Goal: Information Seeking & Learning: Learn about a topic

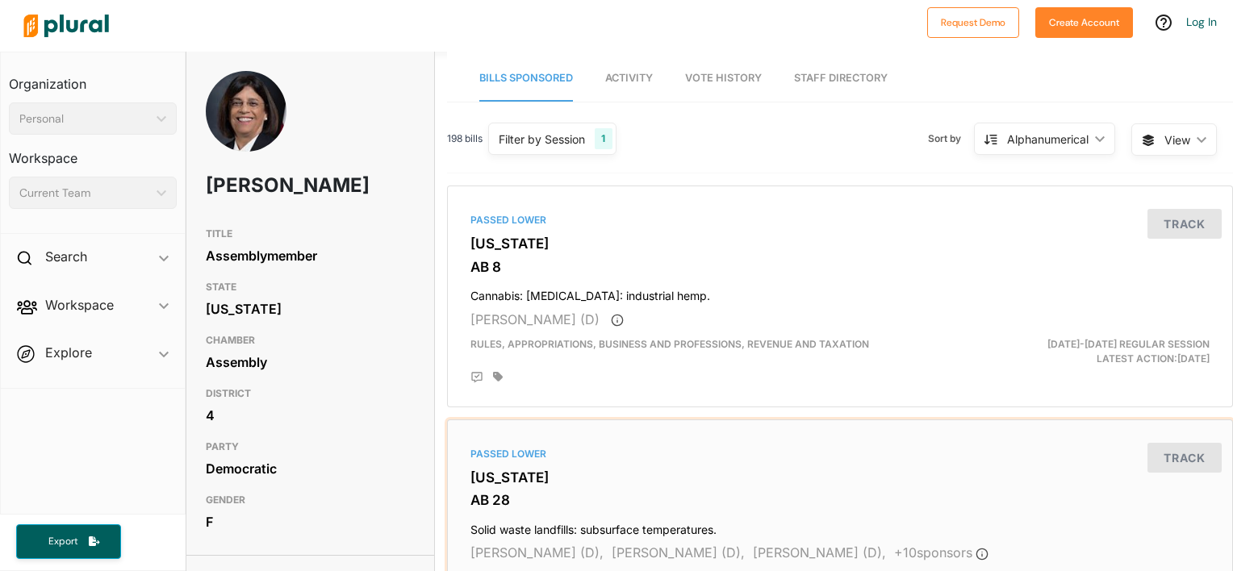
click at [683, 509] on div "Passed Lower California AB 28 Solid waste landfills: subsurface temperatures. P…" at bounding box center [840, 530] width 772 height 207
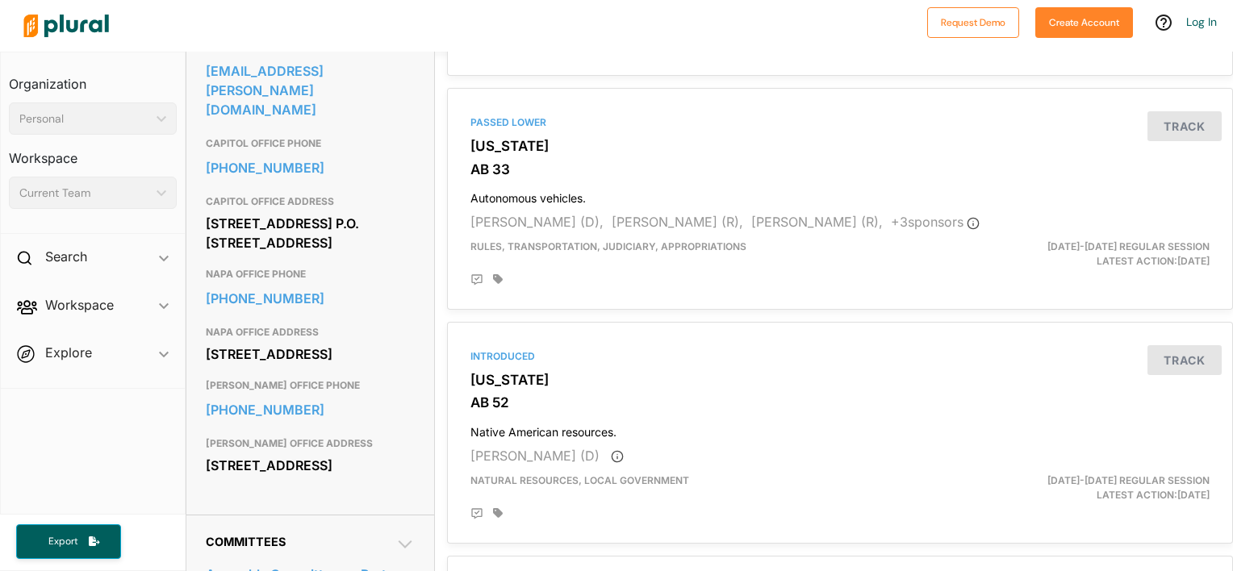
scroll to position [646, 0]
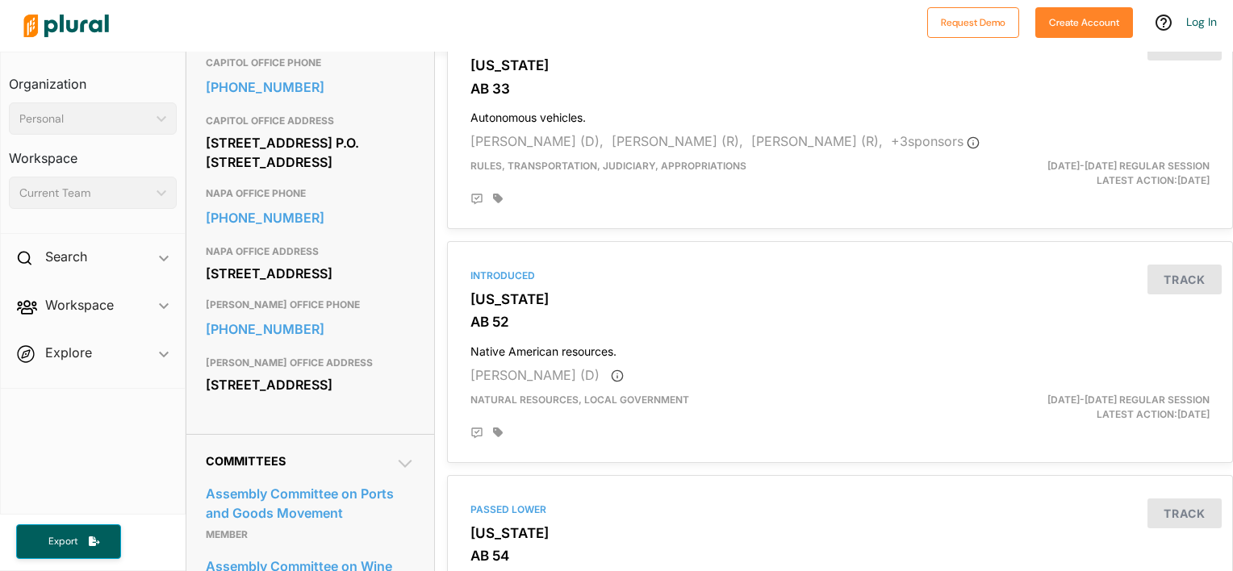
click at [254, 36] on div at bounding box center [467, 26] width 903 height 56
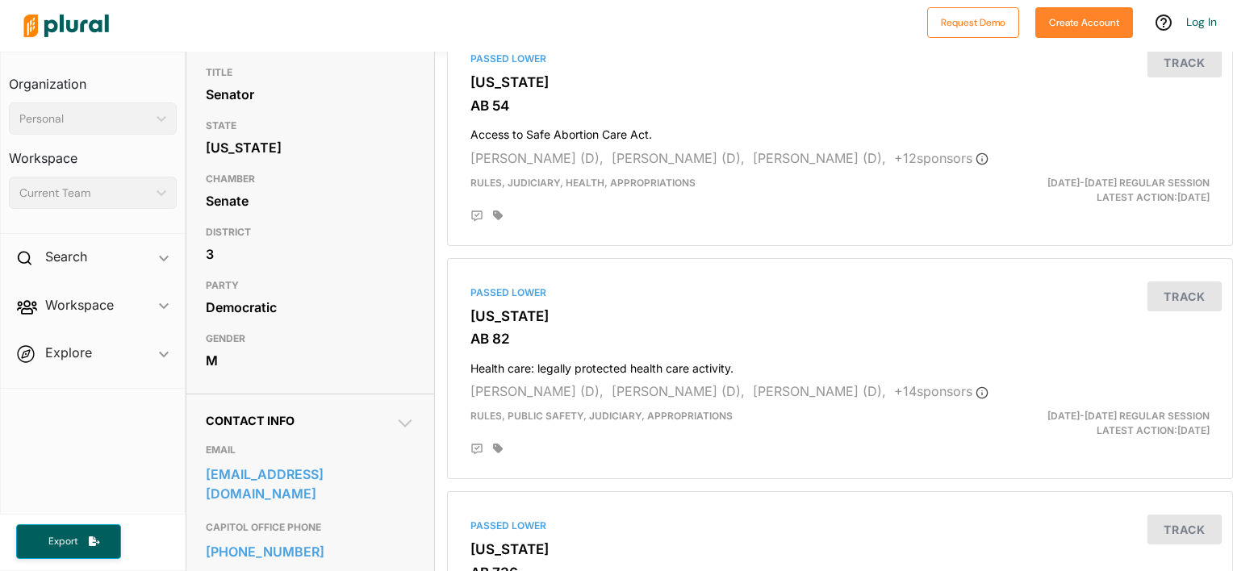
scroll to position [81, 0]
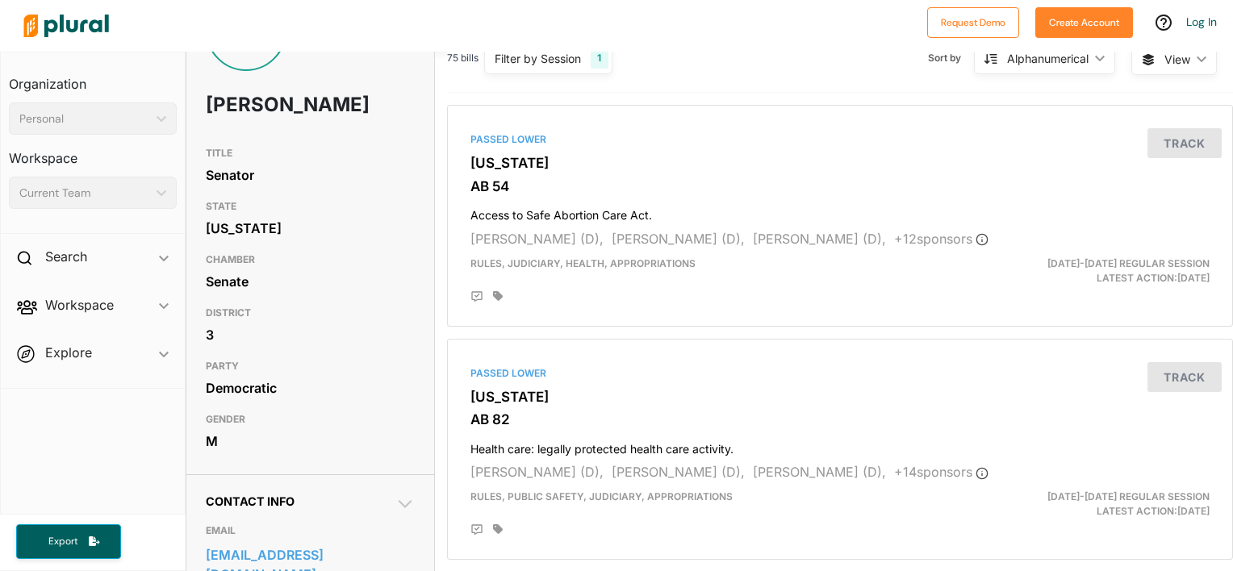
click at [244, 139] on div "CC [PERSON_NAME]" at bounding box center [310, 64] width 249 height 148
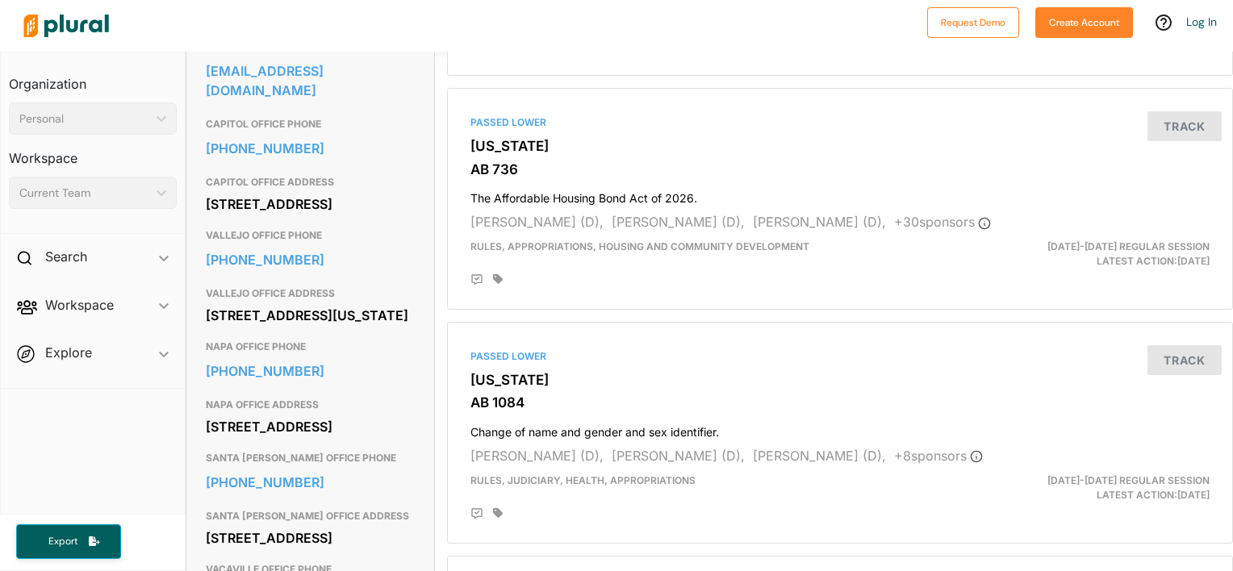
scroll to position [646, 0]
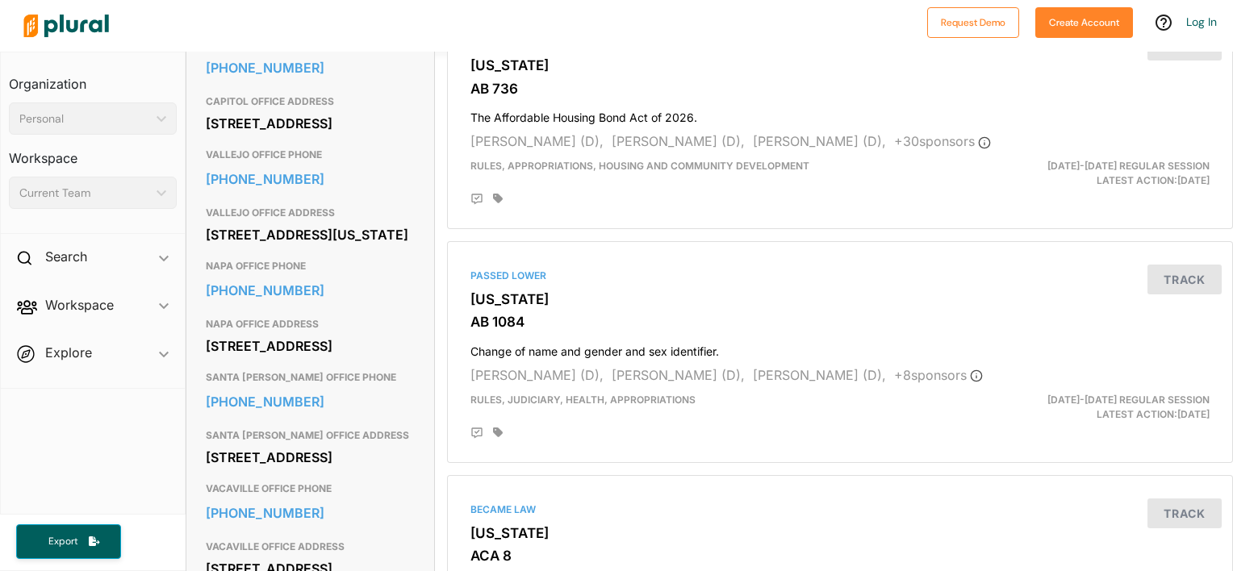
click at [211, 42] on div at bounding box center [467, 26] width 903 height 56
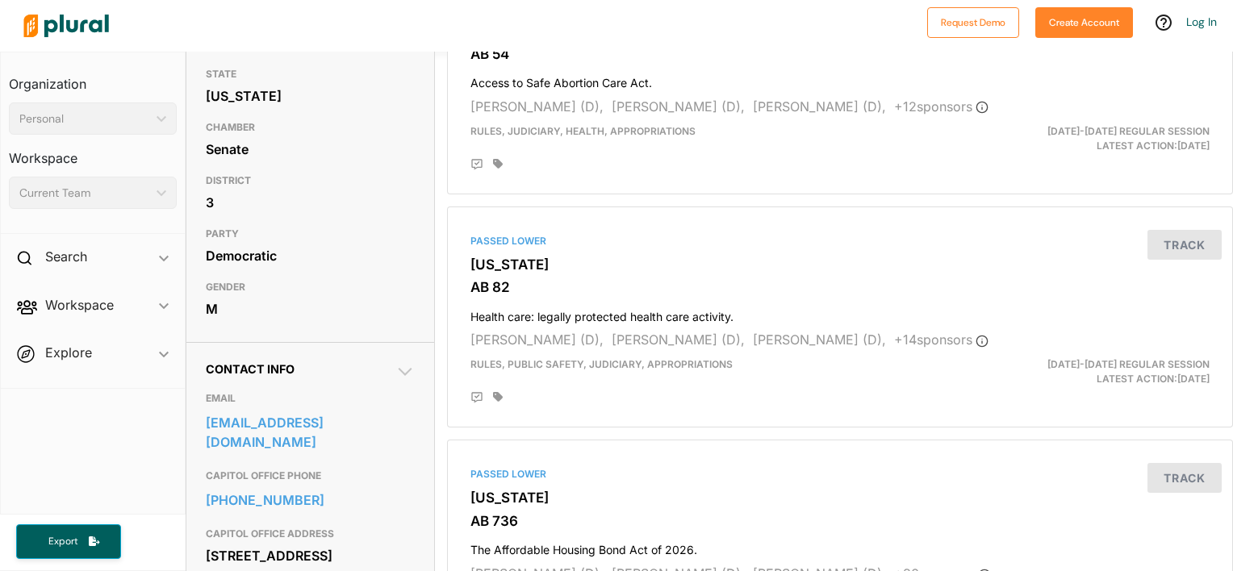
scroll to position [0, 0]
